Goal: Task Accomplishment & Management: Manage account settings

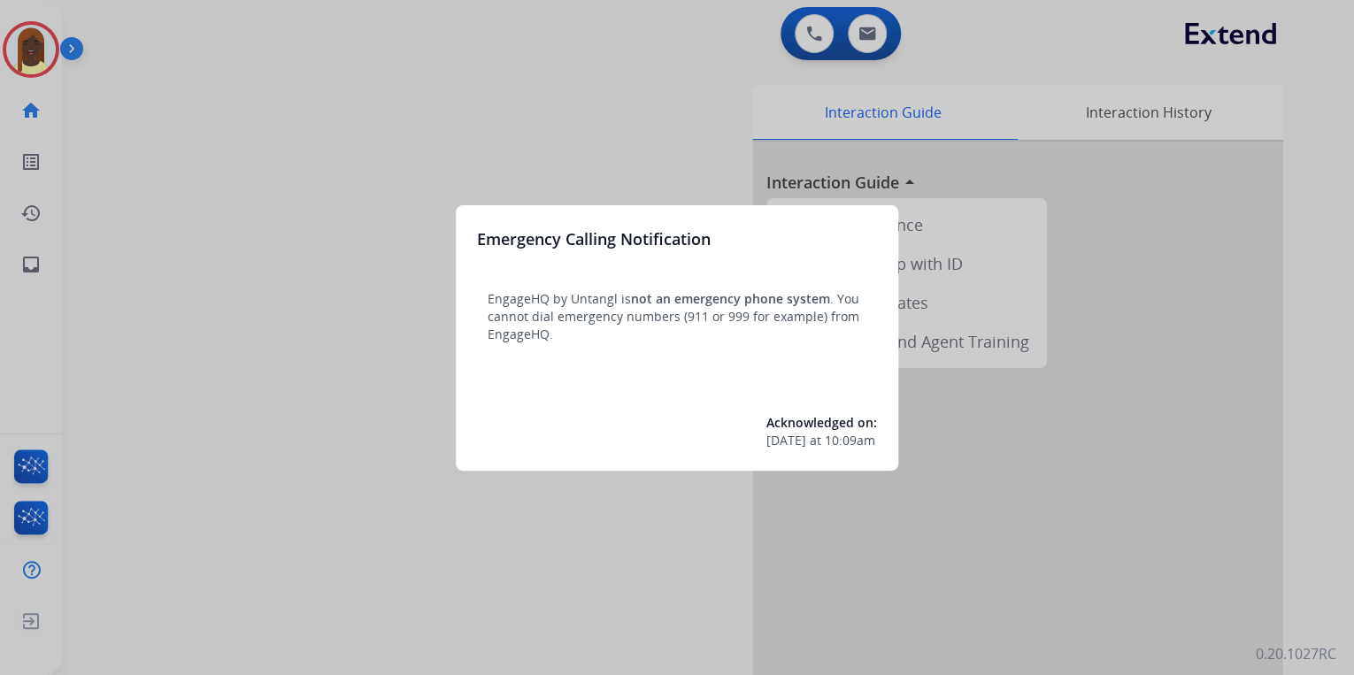
click at [254, 284] on div at bounding box center [677, 337] width 1354 height 675
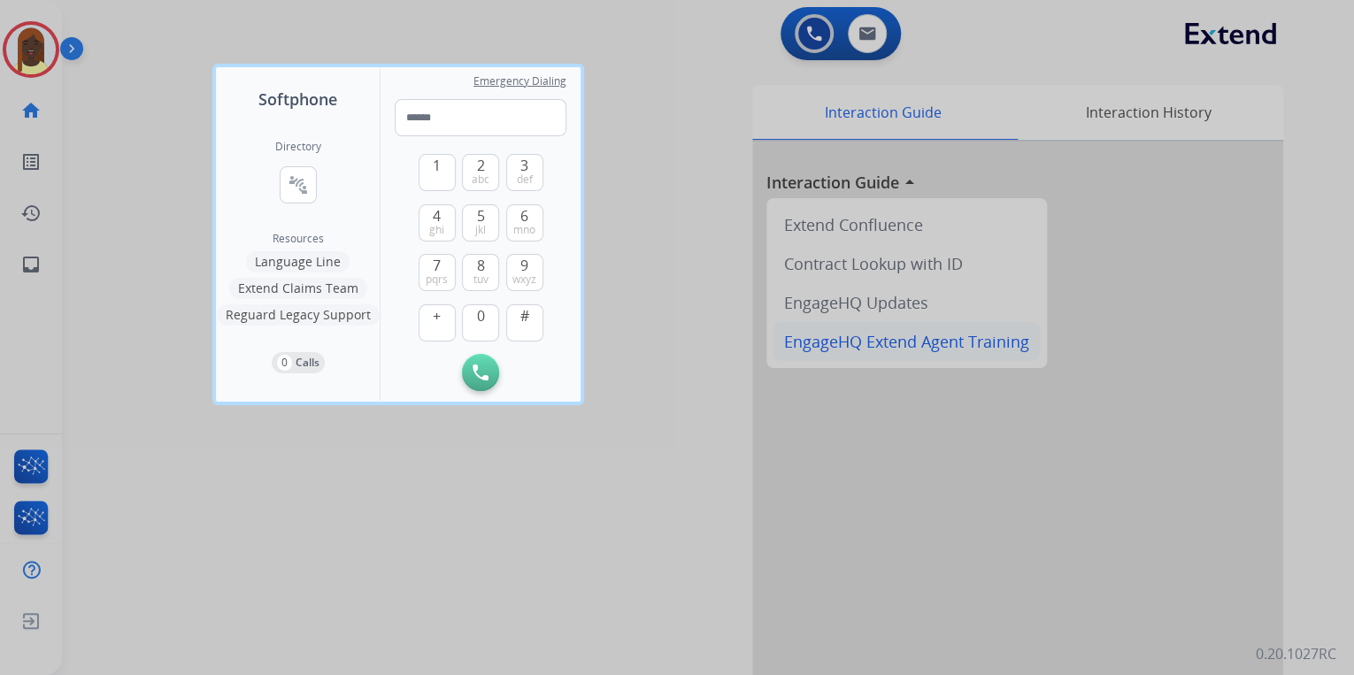
drag, startPoint x: 652, startPoint y: 445, endPoint x: 843, endPoint y: 340, distance: 218.3
click at [658, 435] on div at bounding box center [677, 337] width 1354 height 675
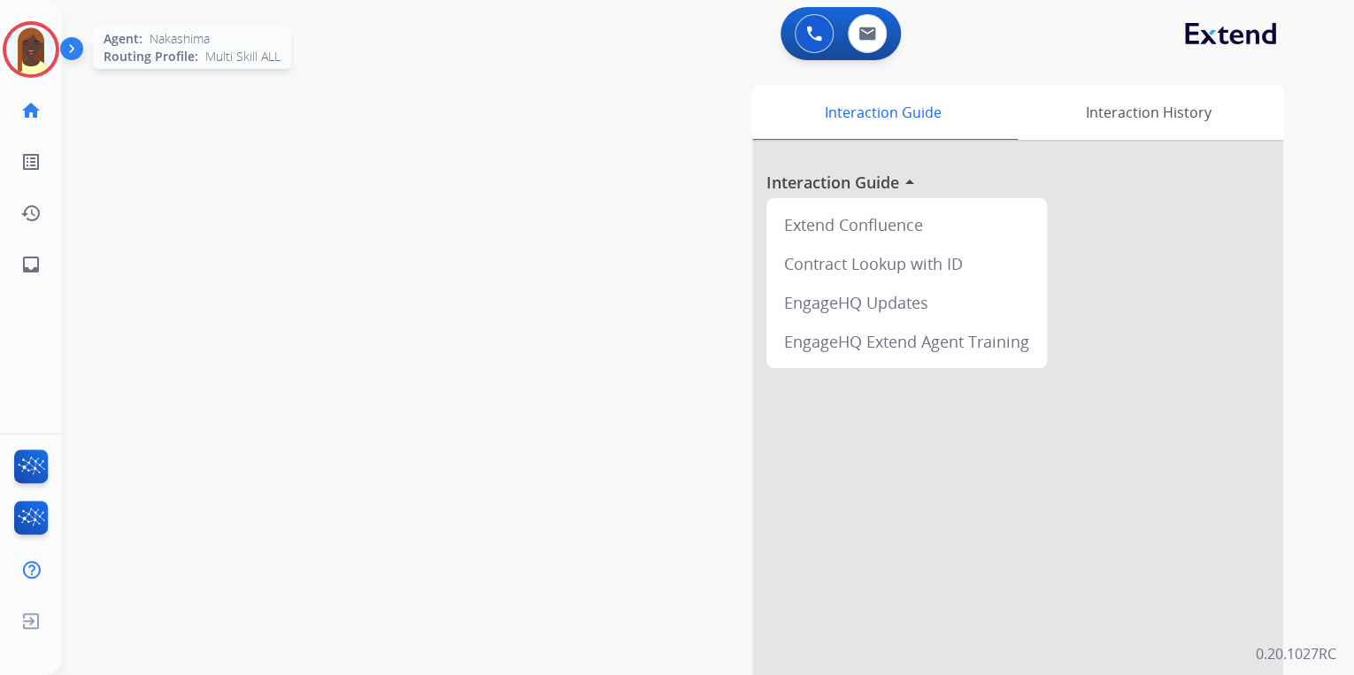
click at [36, 63] on img at bounding box center [31, 50] width 50 height 50
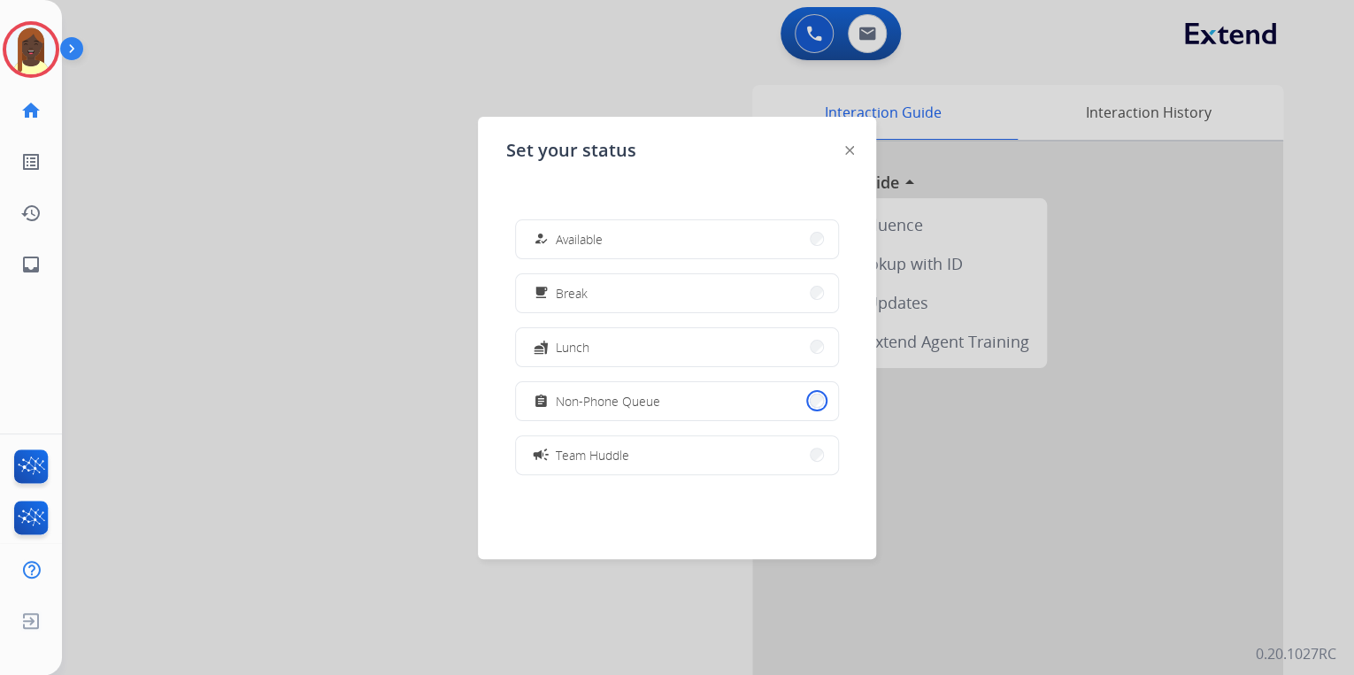
click at [805, 403] on button "assignment Non-Phone Queue" at bounding box center [677, 401] width 322 height 38
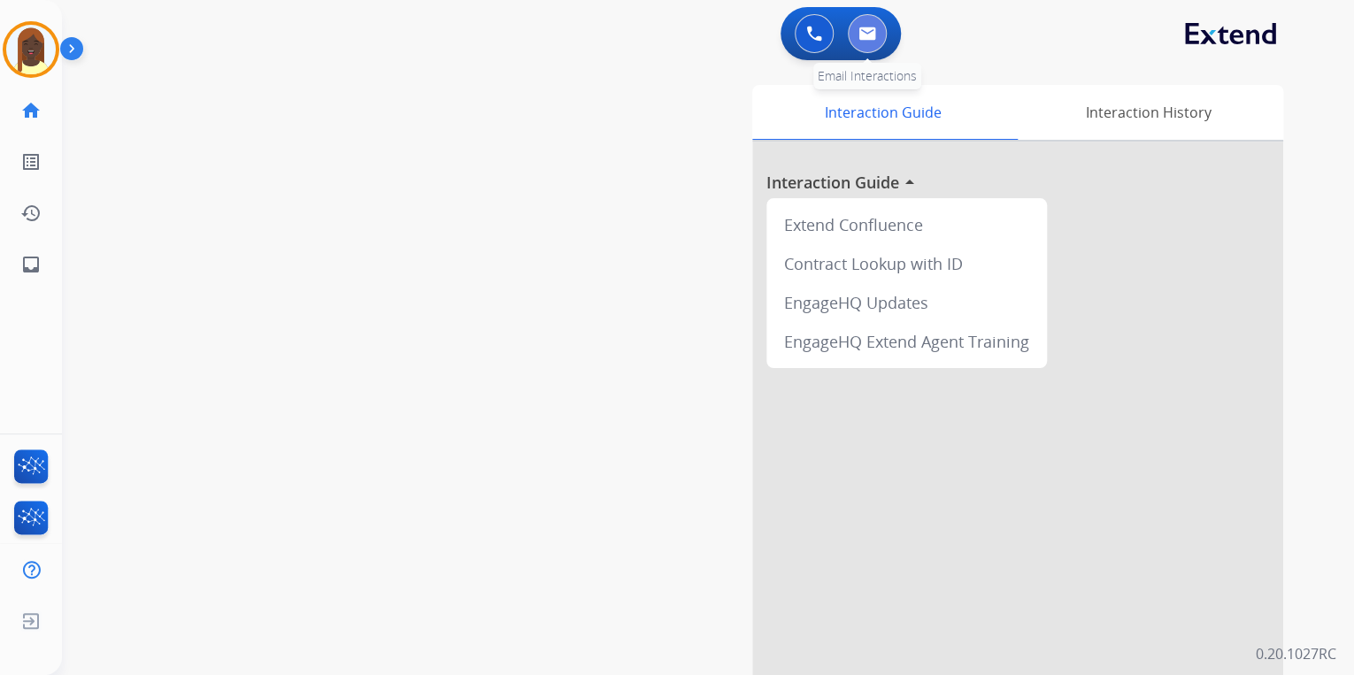
click at [869, 42] on button at bounding box center [867, 33] width 39 height 39
select select "**********"
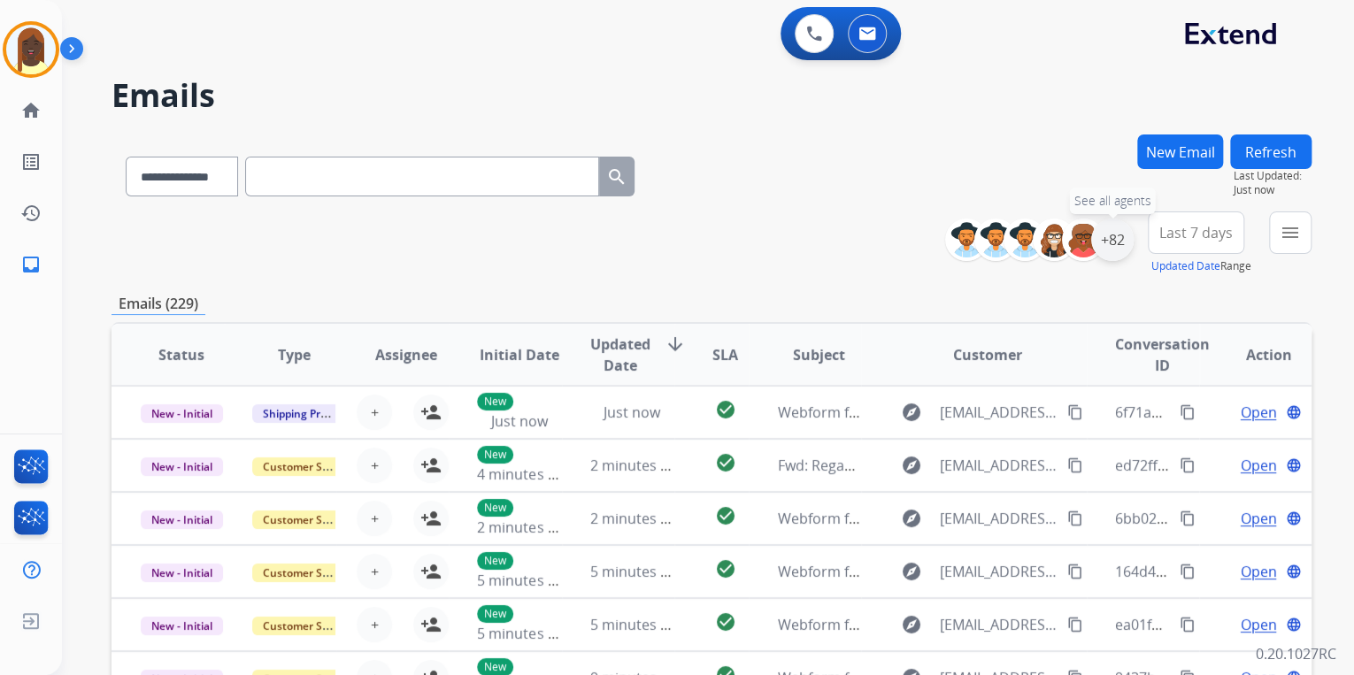
click at [1108, 251] on div "+82" at bounding box center [1112, 240] width 42 height 42
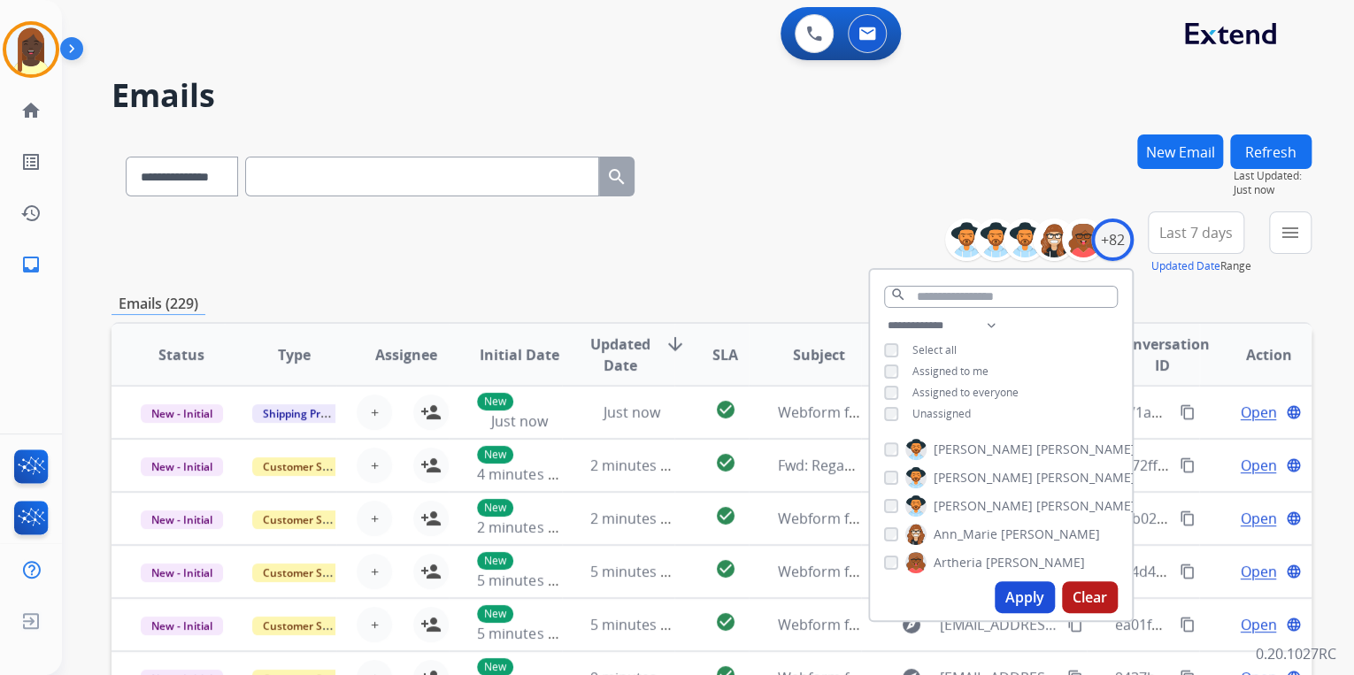
click at [1020, 597] on button "Apply" at bounding box center [1025, 598] width 60 height 32
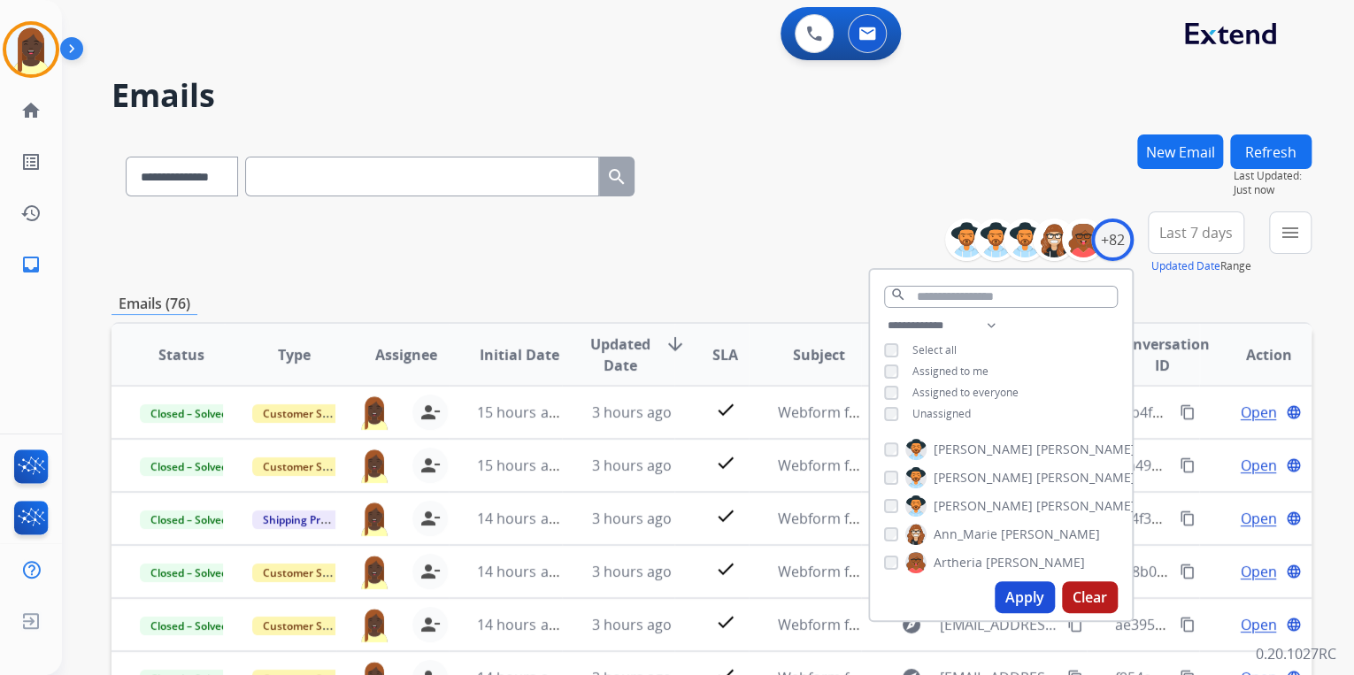
click at [766, 142] on div "**********" at bounding box center [712, 173] width 1200 height 77
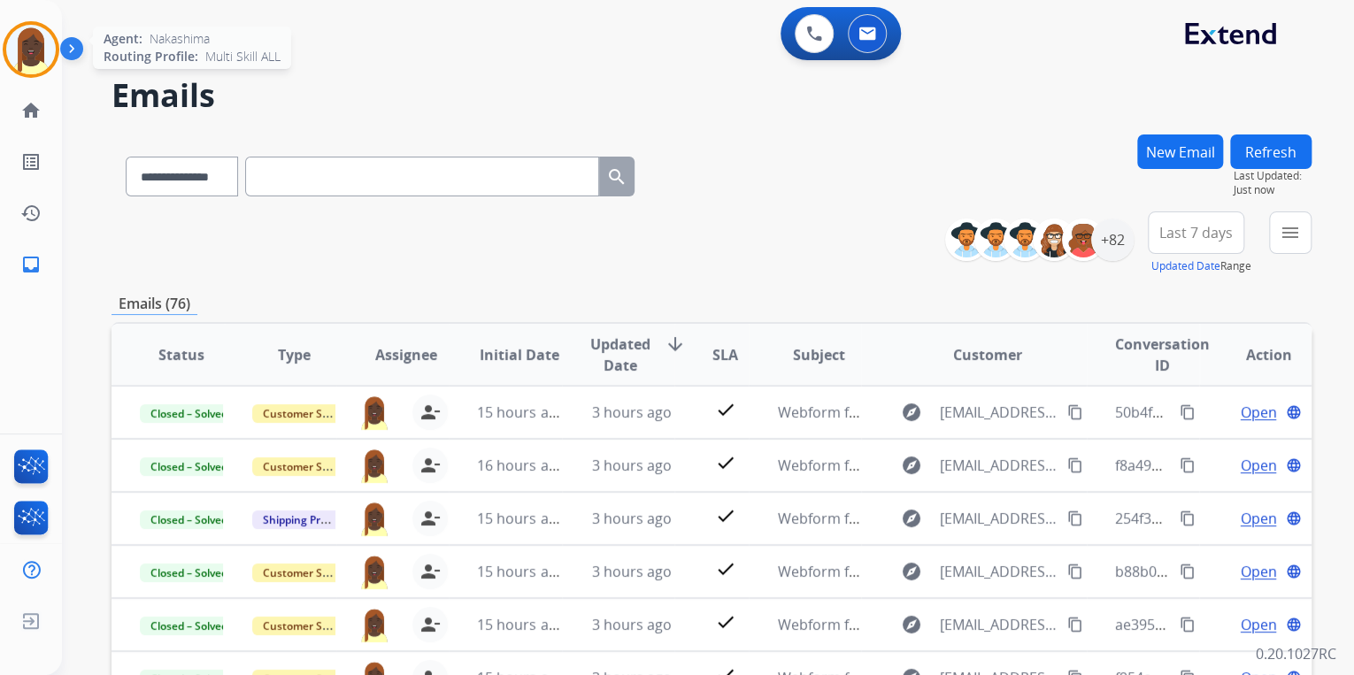
click at [29, 60] on img at bounding box center [31, 50] width 50 height 50
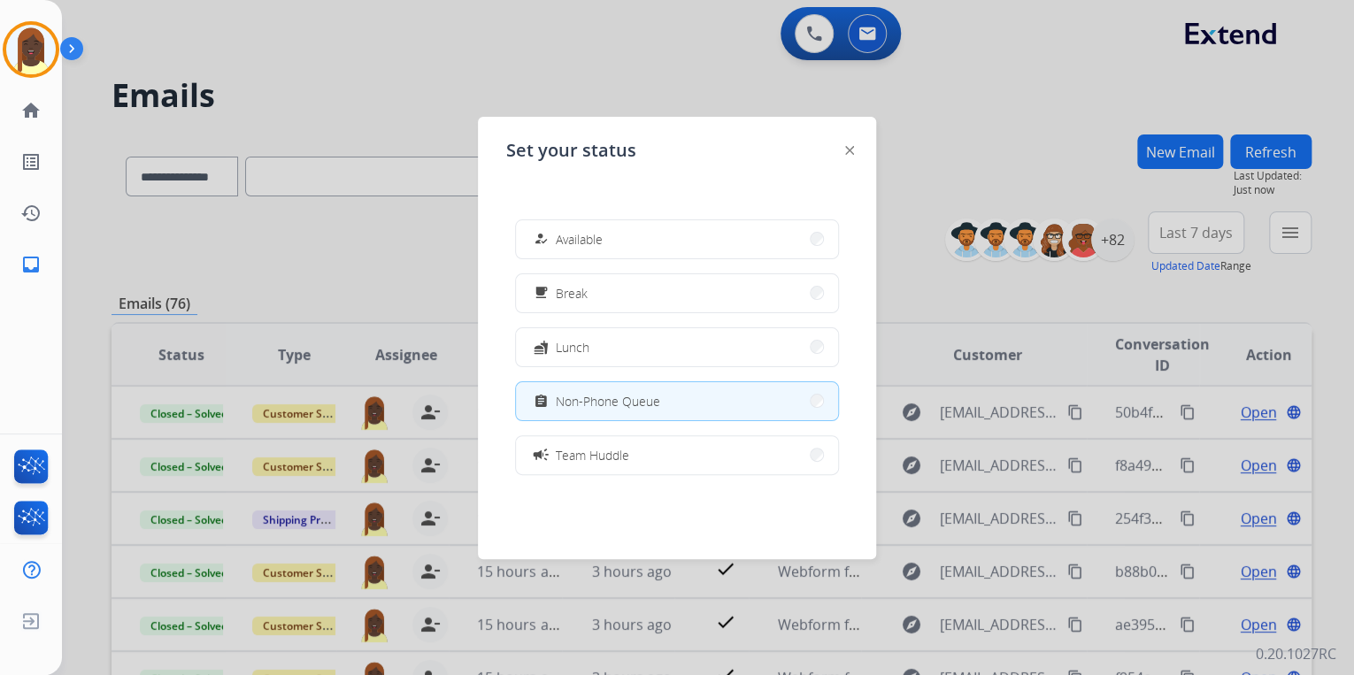
click at [339, 60] on div at bounding box center [677, 337] width 1354 height 675
